Goal: Task Accomplishment & Management: Manage account settings

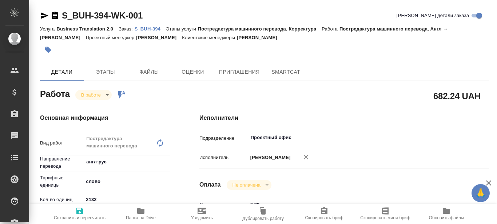
type textarea "x"
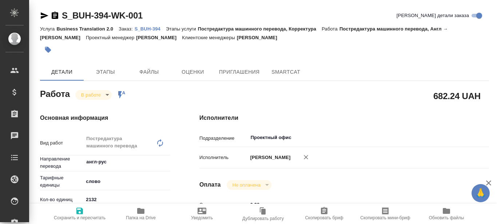
type textarea "x"
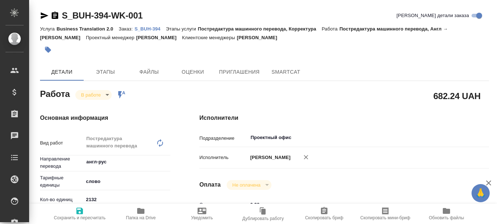
type textarea "x"
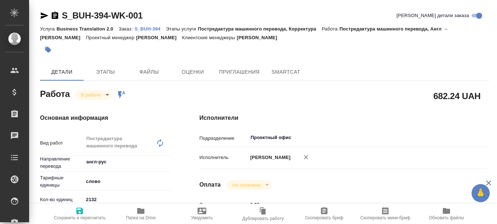
type textarea "x"
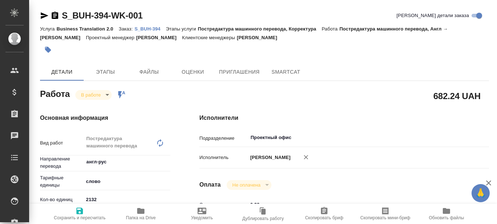
type textarea "x"
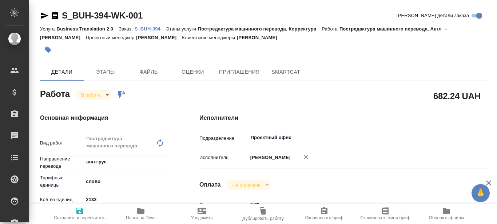
type textarea "x"
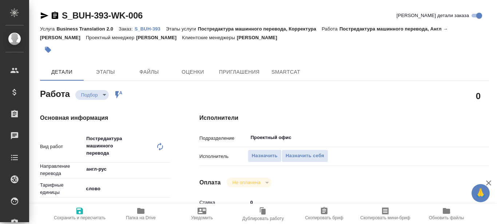
type textarea "x"
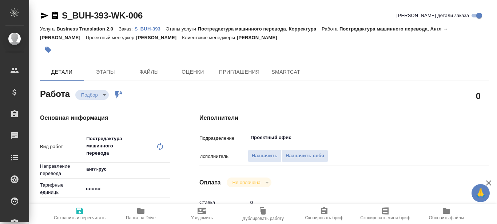
type textarea "x"
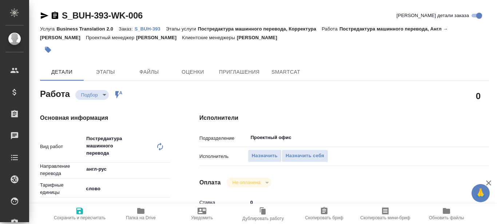
type textarea "x"
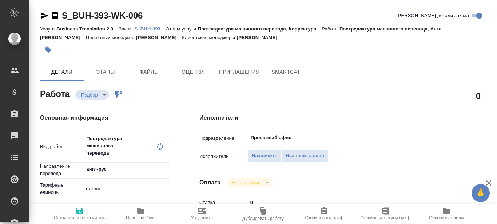
click at [150, 28] on p "S_BUH-393" at bounding box center [150, 28] width 31 height 5
type textarea "x"
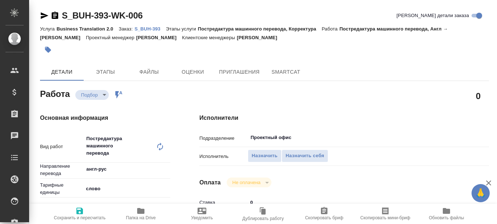
type textarea "x"
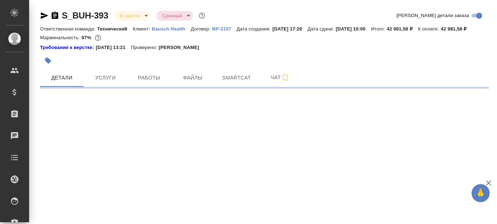
select select "RU"
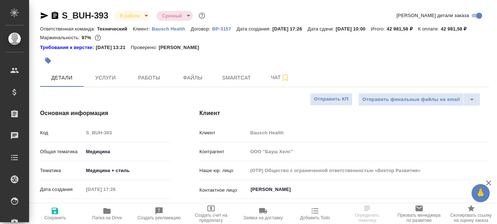
type textarea "x"
type input "[PERSON_NAME]"
type input "Переверзева Анна a.pereverzeva"
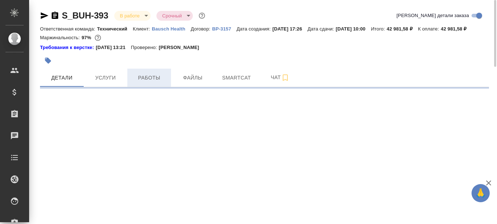
select select "RU"
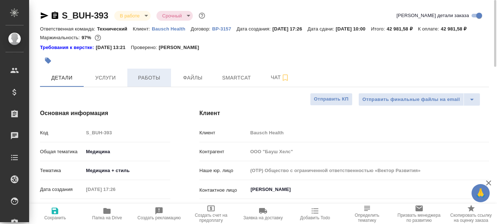
type textarea "x"
click at [105, 213] on icon "button" at bounding box center [106, 211] width 7 height 6
type textarea "x"
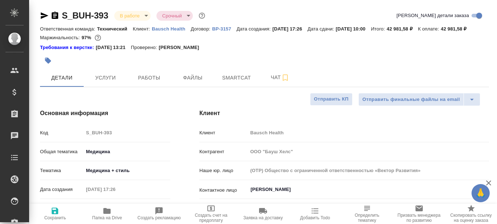
type textarea "x"
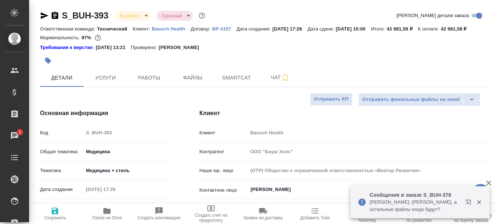
click at [44, 16] on icon "button" at bounding box center [45, 15] width 8 height 7
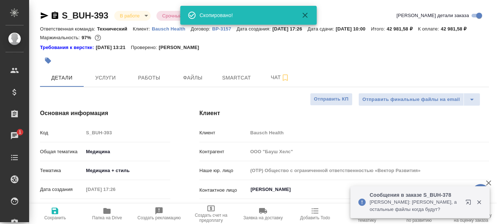
type textarea "x"
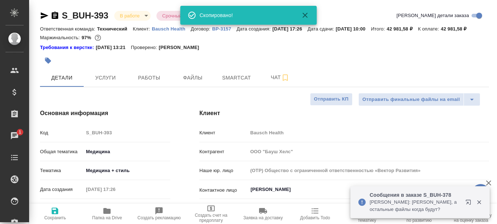
type textarea "x"
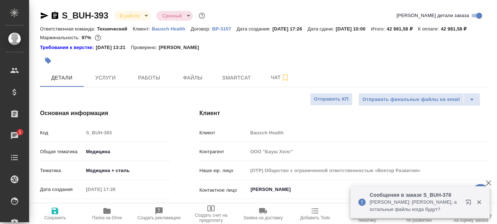
type textarea "x"
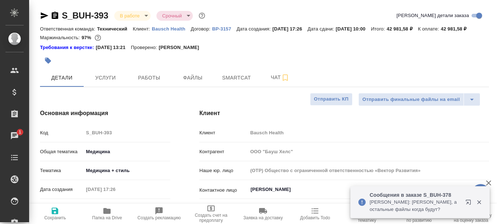
type textarea "x"
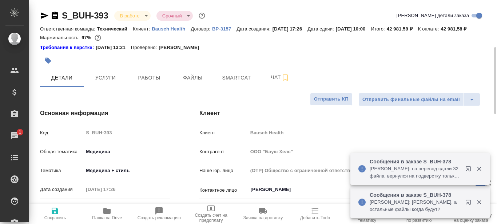
scroll to position [36, 0]
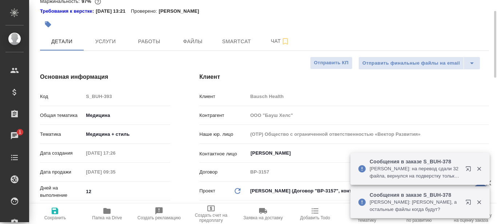
click at [121, 145] on body "🙏 .cls-1 fill:#fff; AWATERA Prazdnichnykh Olga Клиенты Спецификации Заказы 1 Ча…" at bounding box center [248, 112] width 497 height 224
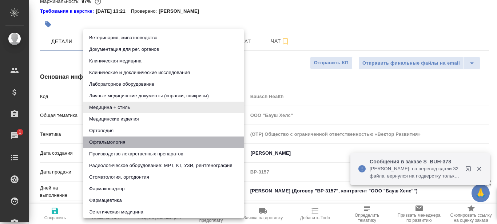
click at [120, 141] on li "Офтальмология" at bounding box center [163, 143] width 160 height 12
type input "5a8b8b956a9677013d343e20"
type textarea "x"
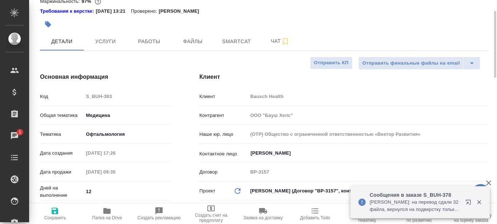
click at [53, 214] on icon "button" at bounding box center [55, 211] width 7 height 7
type textarea "x"
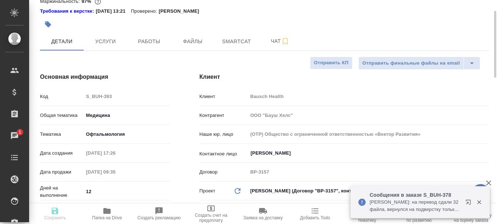
type textarea "x"
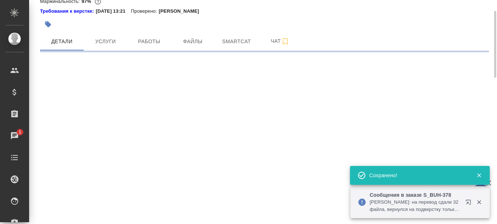
select select "RU"
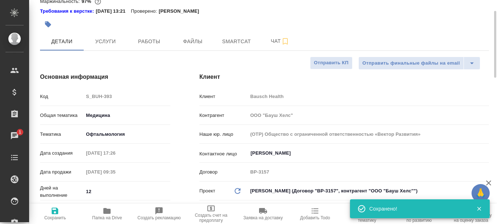
type textarea "x"
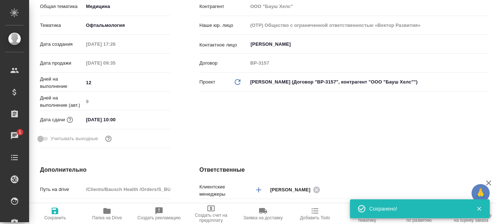
scroll to position [0, 0]
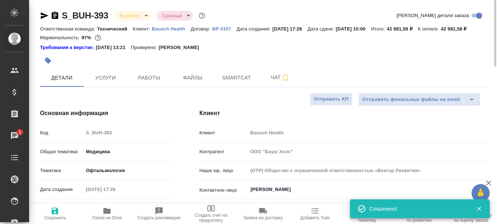
type textarea "x"
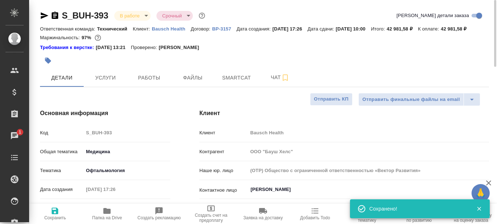
type textarea "x"
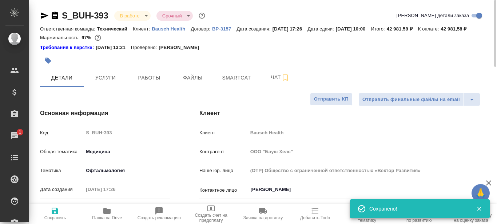
type textarea "x"
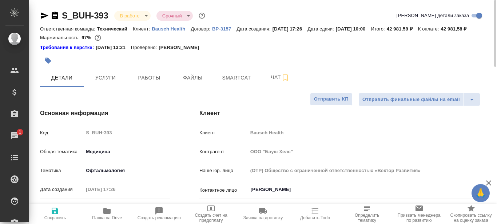
type textarea "x"
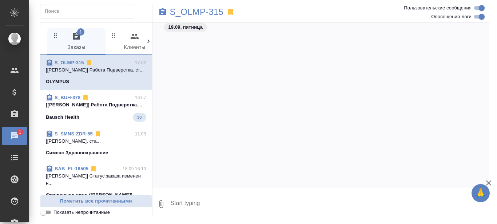
scroll to position [64882, 0]
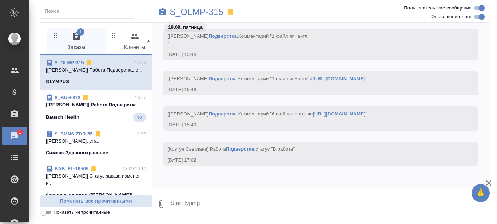
click at [105, 109] on p "[[PERSON_NAME]] Работа Подверстка...." at bounding box center [96, 104] width 100 height 7
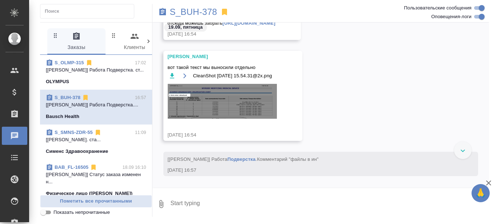
scroll to position [41681, 0]
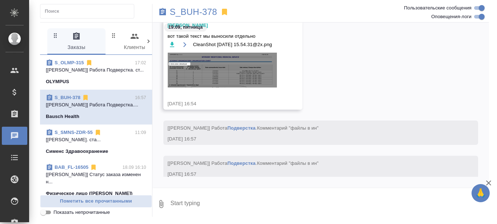
click at [229, 75] on img at bounding box center [222, 70] width 109 height 35
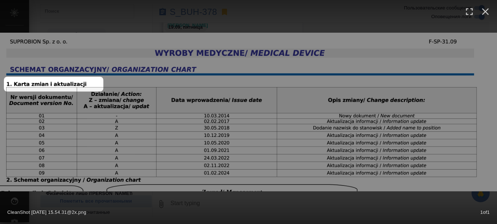
click at [304, 33] on img at bounding box center [248, 112] width 497 height 159
click at [487, 14] on icon "button" at bounding box center [485, 11] width 7 height 7
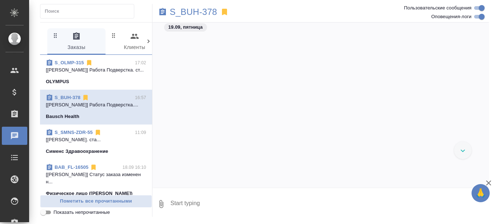
scroll to position [40416, 0]
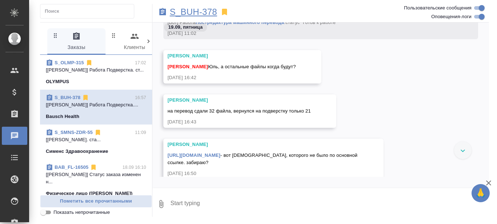
click at [196, 10] on p "S_BUH-378" at bounding box center [193, 11] width 47 height 7
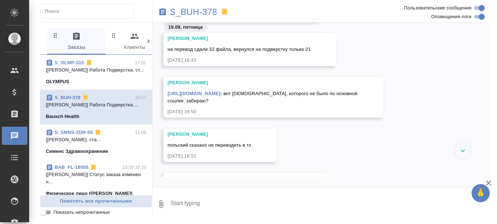
scroll to position [40488, 0]
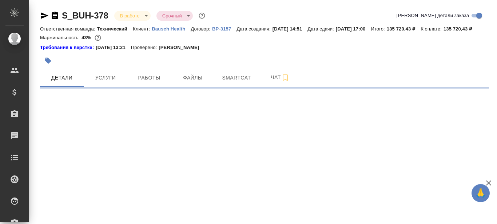
select select "RU"
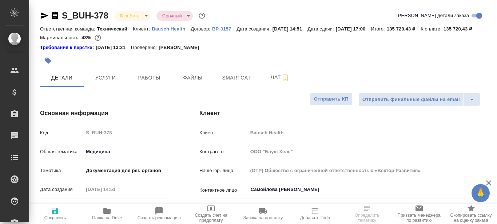
type textarea "x"
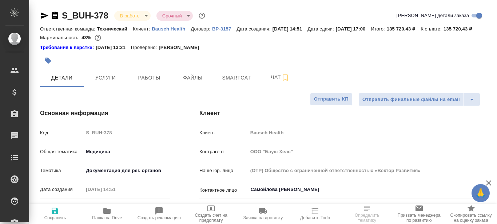
type textarea "x"
click at [152, 81] on button "Работы" at bounding box center [149, 78] width 44 height 18
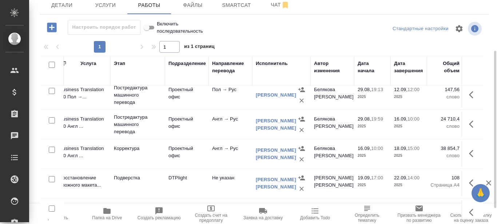
scroll to position [153, 93]
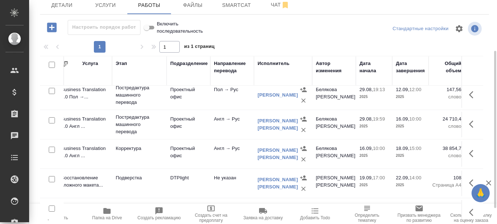
click at [107, 216] on span "Папка на Drive" at bounding box center [107, 218] width 30 height 5
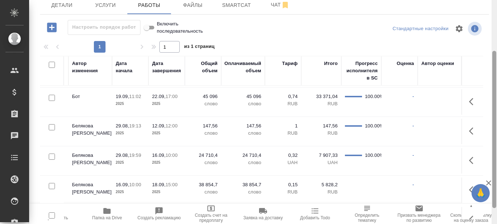
scroll to position [0, 0]
